Goal: Information Seeking & Learning: Check status

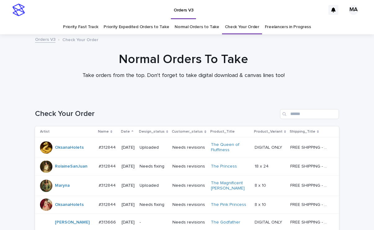
scroll to position [488, 0]
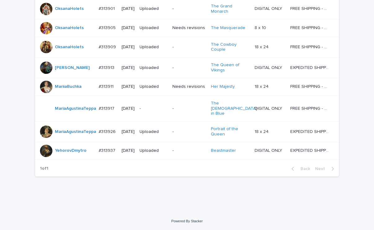
scroll to position [550, 0]
